Goal: Transaction & Acquisition: Subscribe to service/newsletter

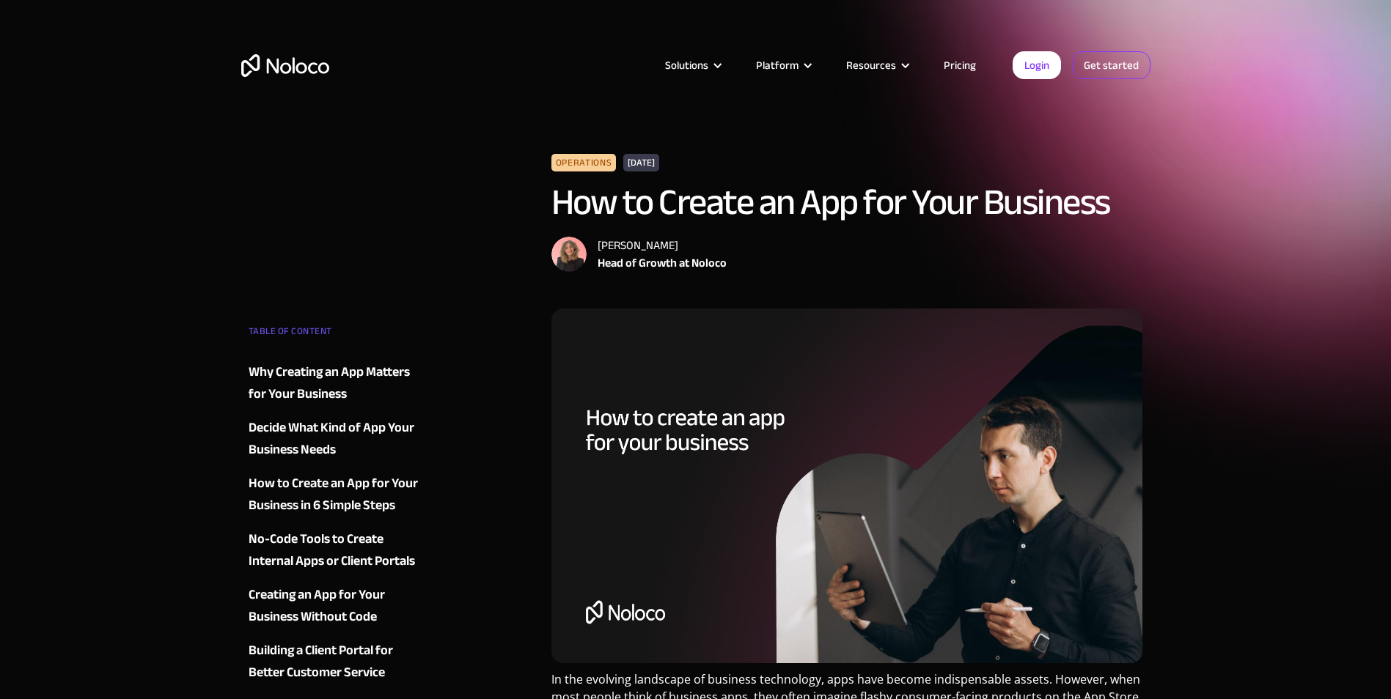
click at [1119, 57] on link "Get started" at bounding box center [1111, 65] width 78 height 28
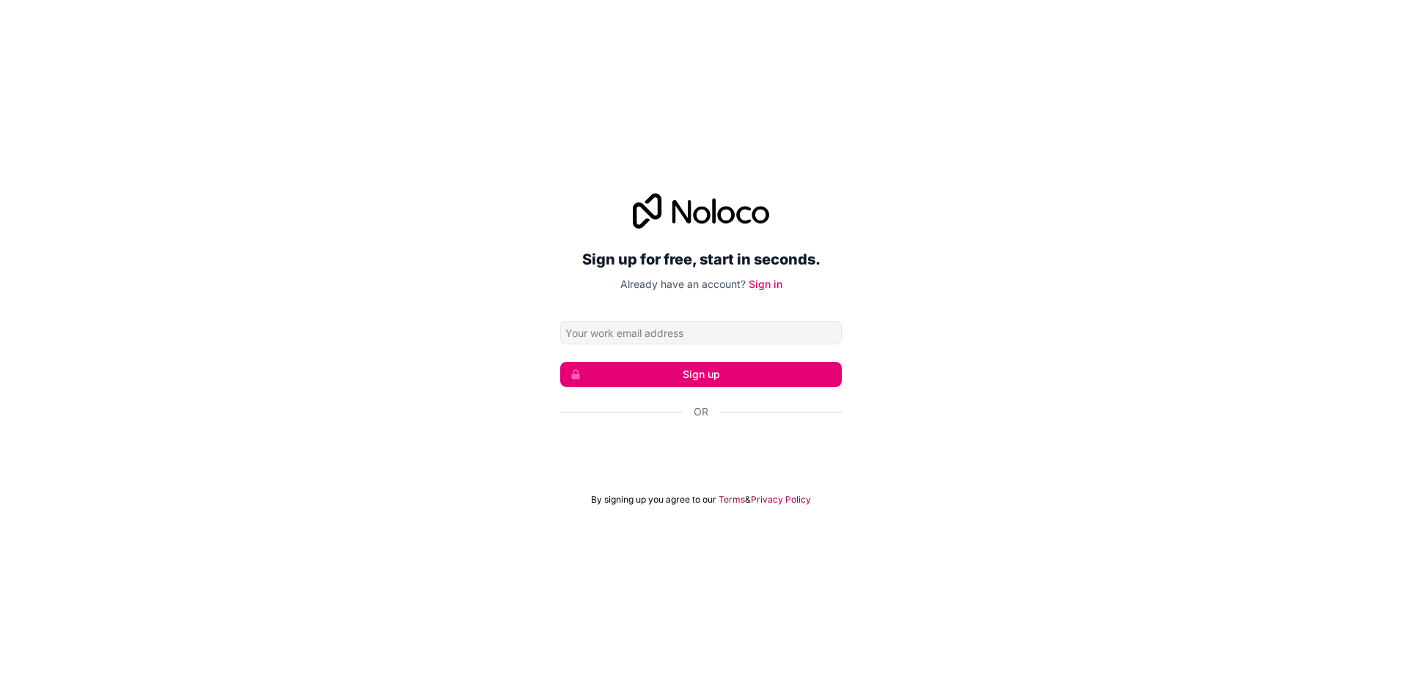
click at [721, 339] on input "Email address" at bounding box center [700, 332] width 281 height 23
type input "[EMAIL_ADDRESS][DOMAIN_NAME]"
click at [791, 378] on button "Sign up" at bounding box center [700, 374] width 281 height 25
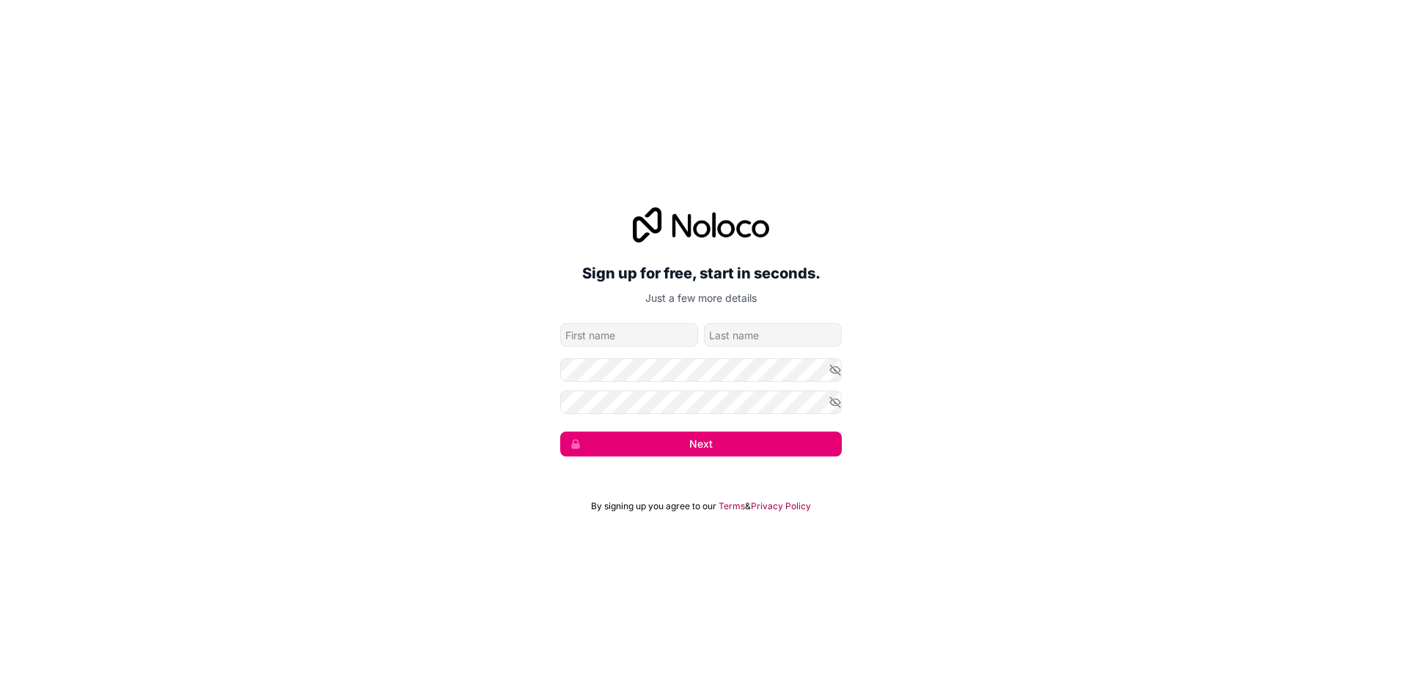
click at [628, 322] on div "Sign up for free, start in seconds. Just a few more details [EMAIL_ADDRESS][DOM…" at bounding box center [700, 331] width 281 height 249
click at [633, 336] on input "given-name" at bounding box center [629, 334] width 138 height 23
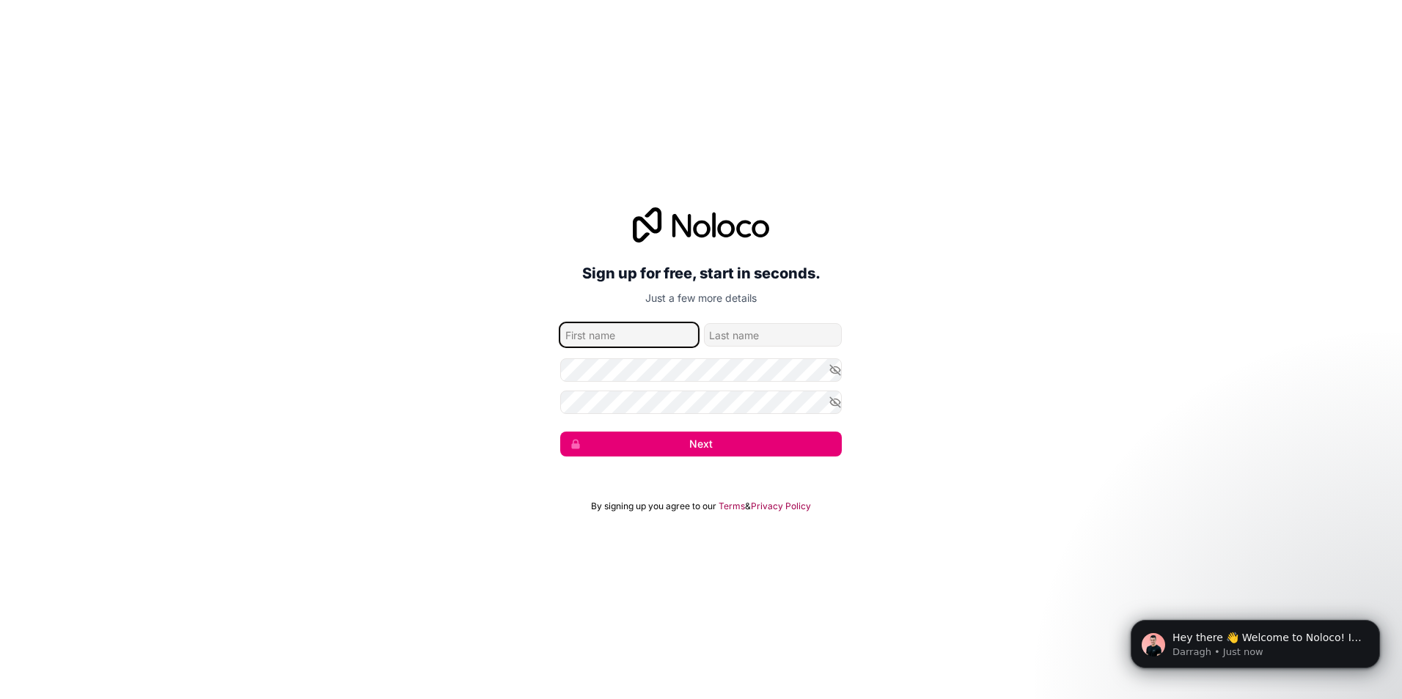
type input "kathir"
type input "[PERSON_NAME]"
click at [1036, 323] on div "Sign up for free, start in seconds. Just a few more details [EMAIL_ADDRESS][DOM…" at bounding box center [701, 332] width 1402 height 290
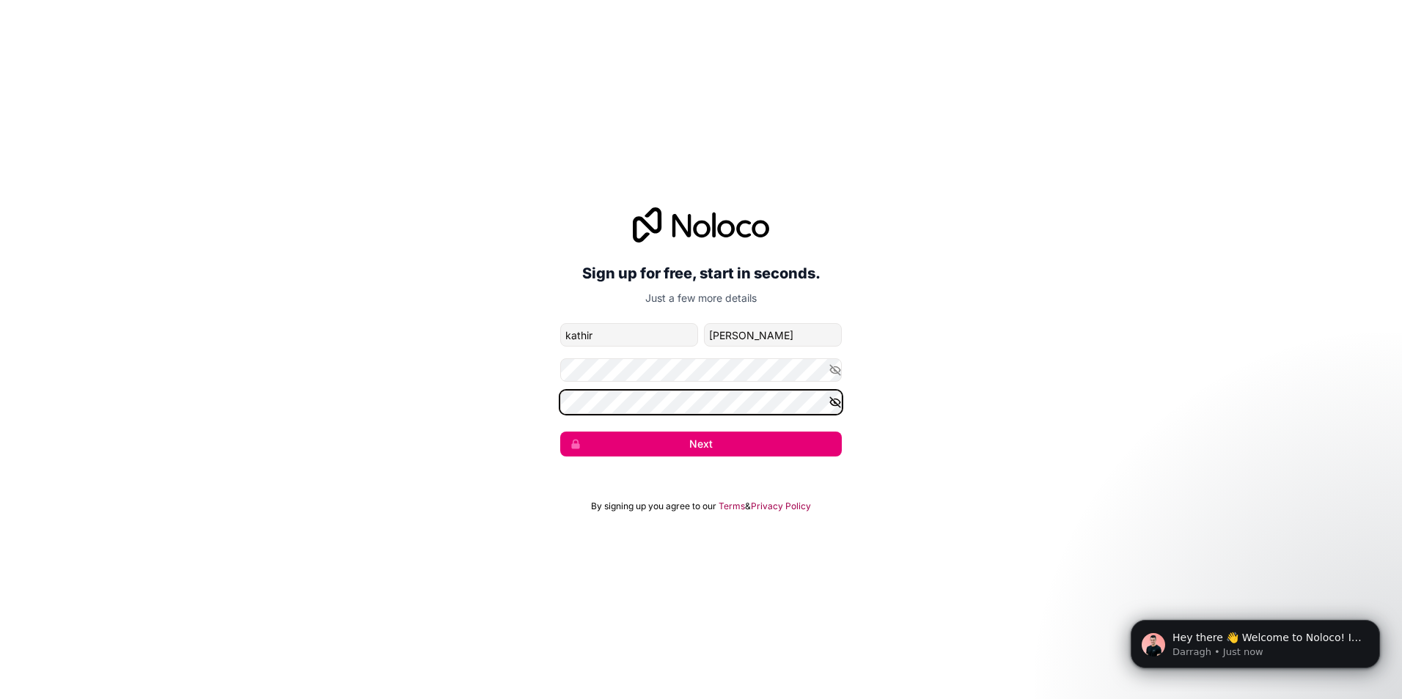
click at [560, 432] on button "Next" at bounding box center [700, 444] width 281 height 25
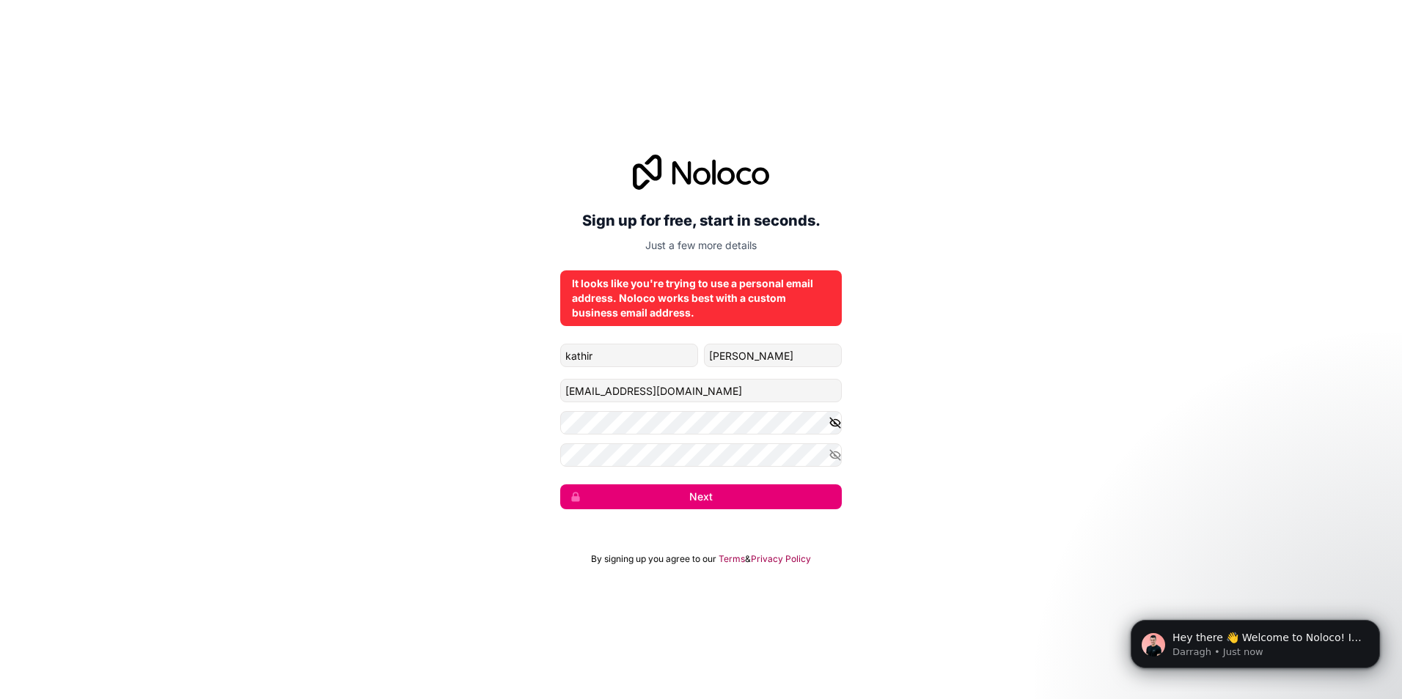
click at [834, 428] on icon "button" at bounding box center [834, 422] width 13 height 13
click at [836, 458] on icon "button" at bounding box center [835, 455] width 10 height 7
click at [710, 496] on button "Next" at bounding box center [700, 497] width 281 height 25
click at [716, 493] on button "Next" at bounding box center [700, 497] width 281 height 25
click at [716, 493] on button "submit" at bounding box center [700, 497] width 281 height 25
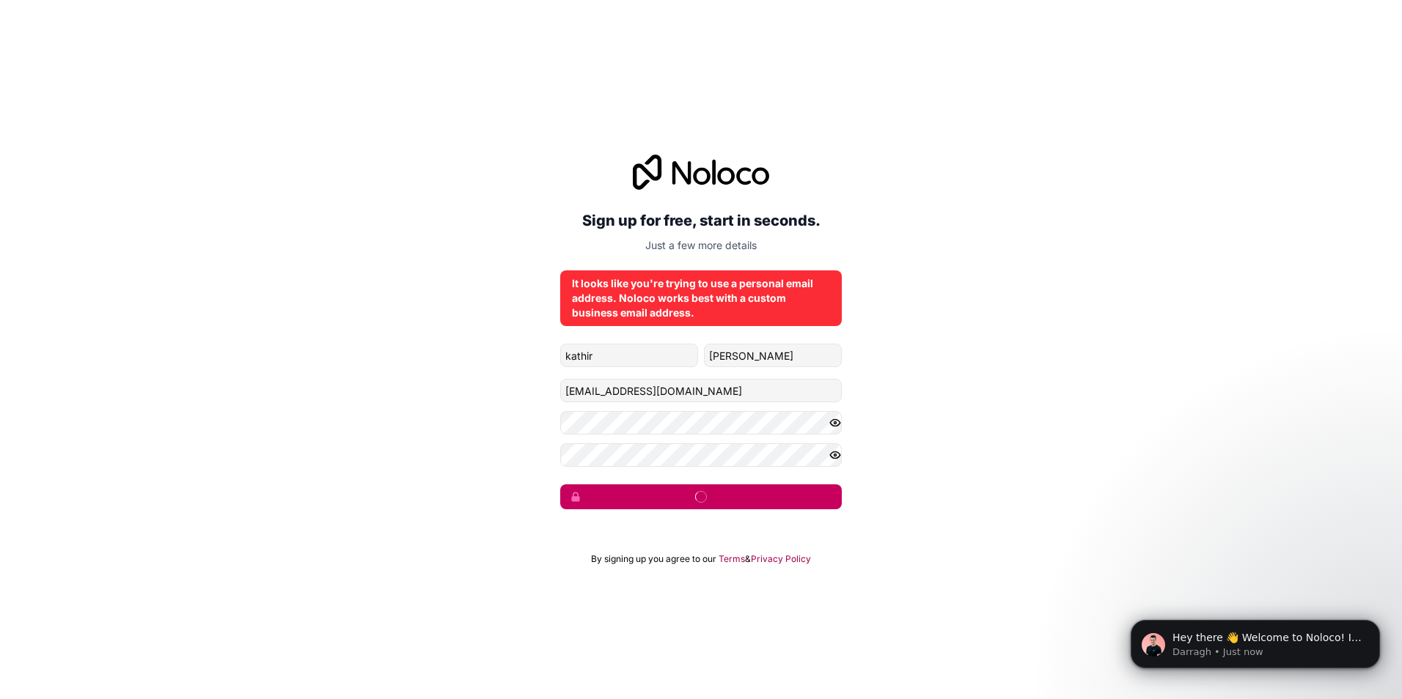
click at [716, 493] on button "submit" at bounding box center [700, 497] width 281 height 25
